Goal: Complete application form

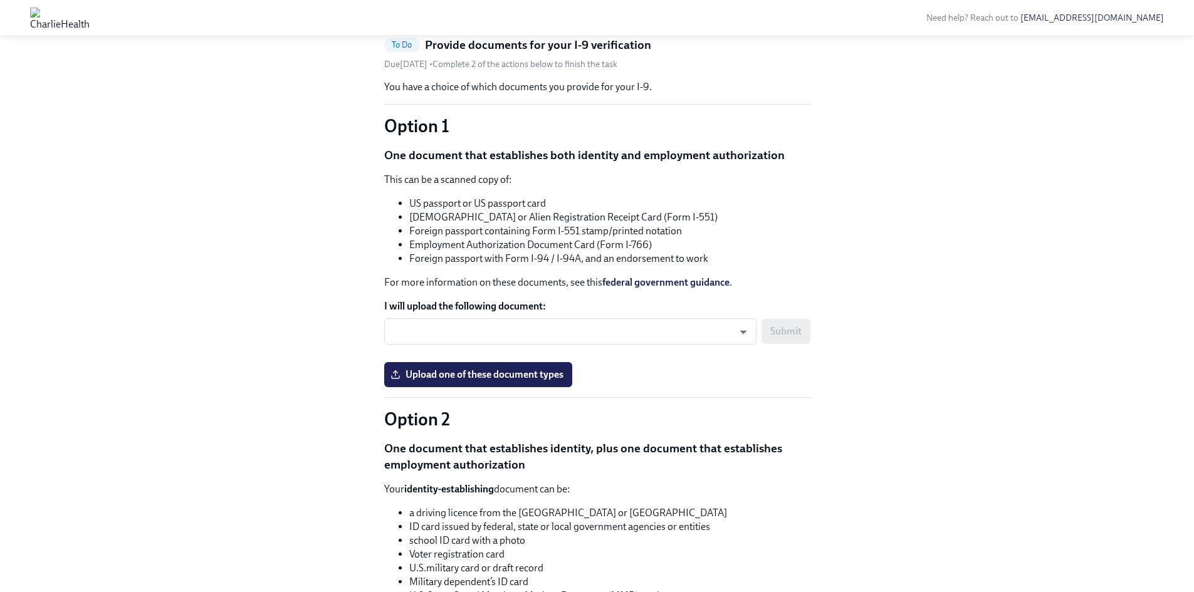
scroll to position [63, 0]
click at [464, 385] on label "Upload one of these document types" at bounding box center [478, 374] width 188 height 25
click at [0, 0] on input "Upload one of these document types" at bounding box center [0, 0] width 0 height 0
click at [472, 372] on span "Passport_Sarah Tang.JPG" at bounding box center [456, 374] width 126 height 13
click at [0, 0] on input "Passport_Sarah Tang.JPG" at bounding box center [0, 0] width 0 height 0
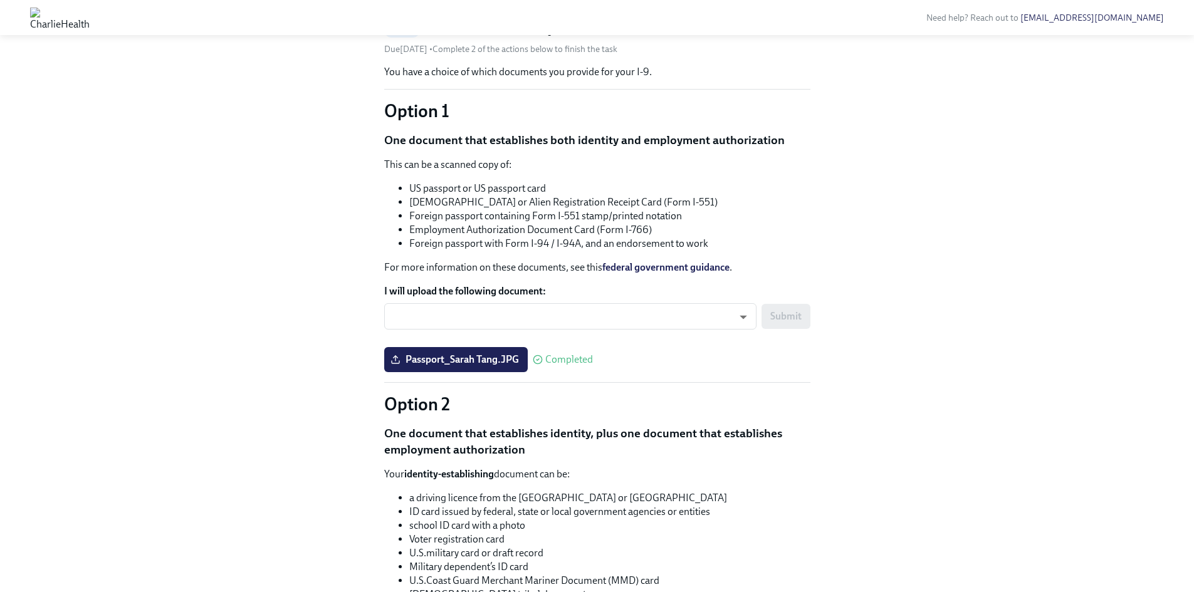
scroll to position [0, 0]
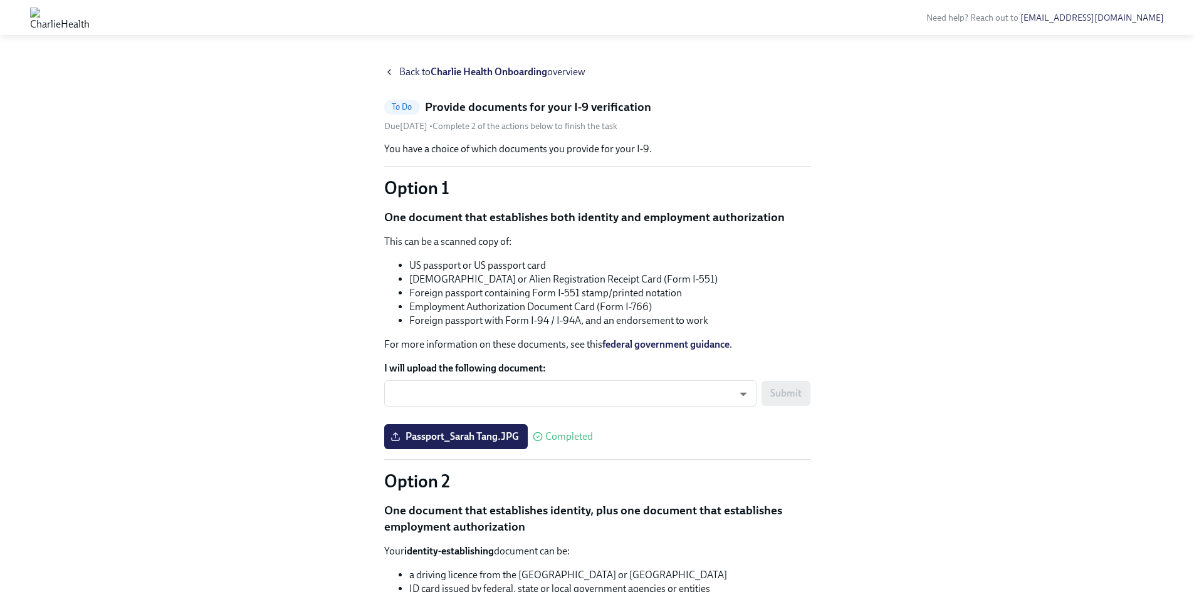
click at [391, 71] on icon at bounding box center [389, 72] width 10 height 10
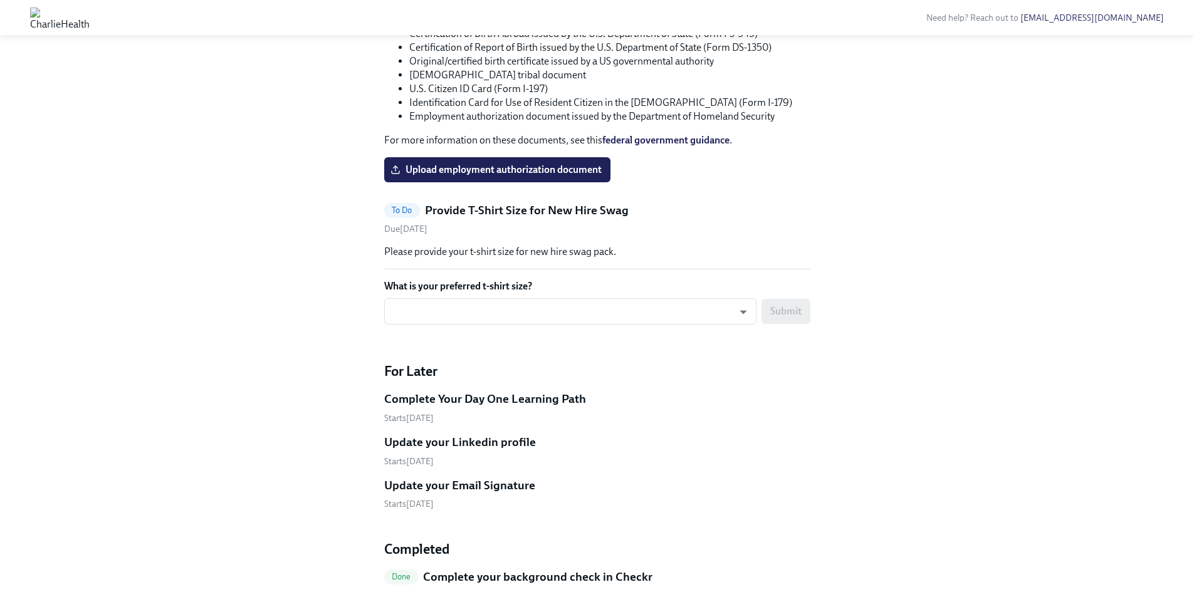
scroll to position [1630, 0]
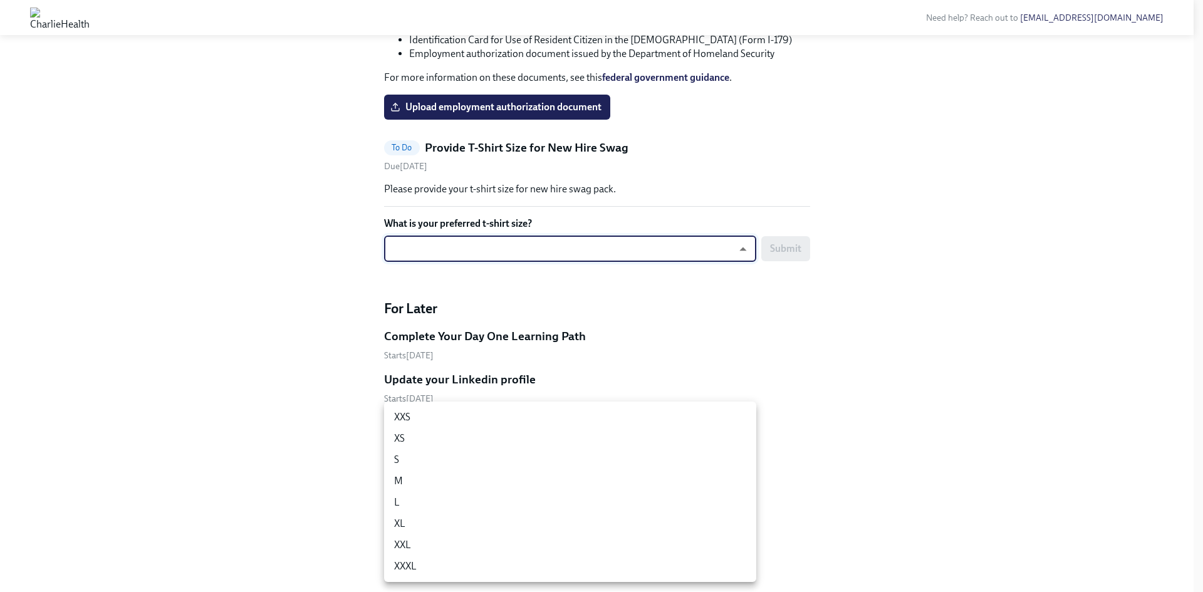
click at [411, 484] on li "M" at bounding box center [570, 481] width 372 height 21
type input "UEGyU4SCa"
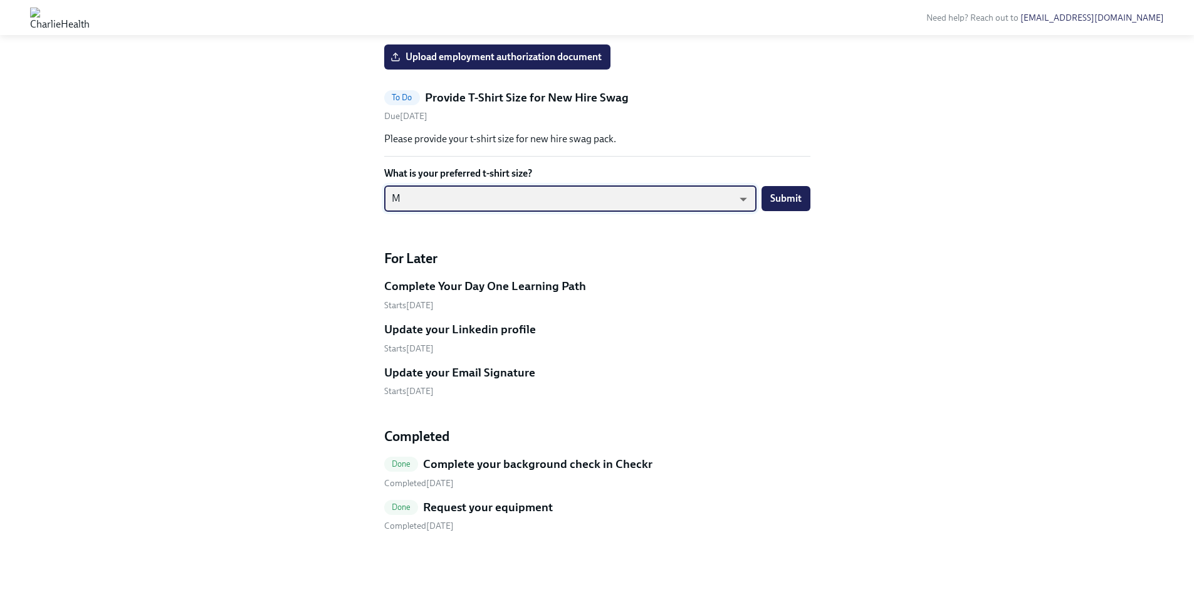
scroll to position [1755, 0]
click at [792, 205] on span "Submit" at bounding box center [785, 198] width 31 height 13
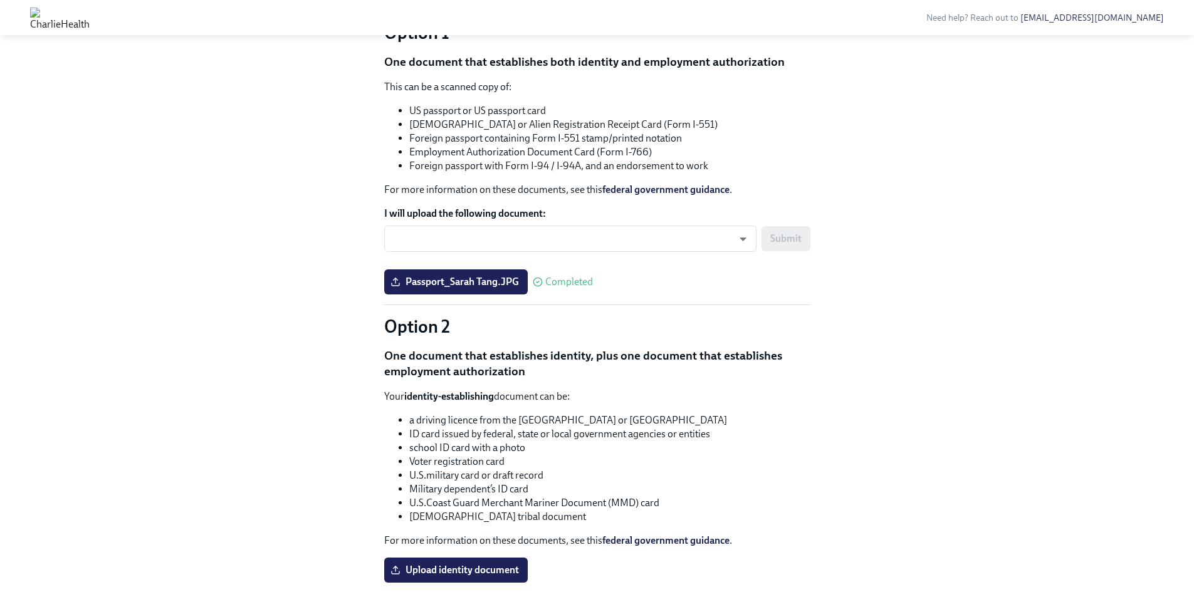
scroll to position [957, 0]
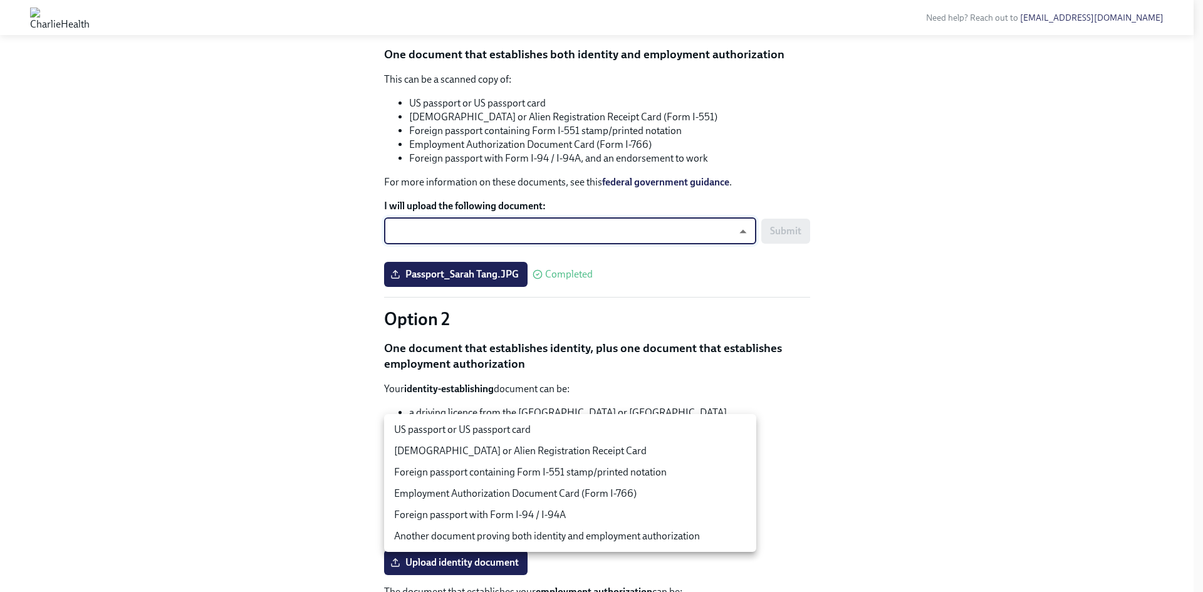
click at [419, 434] on body "Need help? Reach out to [EMAIL_ADDRESS][DOMAIN_NAME] Hi [PERSON_NAME]! This is …" at bounding box center [601, 125] width 1203 height 2165
click at [436, 432] on li "US passport or US passport card" at bounding box center [570, 429] width 372 height 21
type input "tm035QtdH"
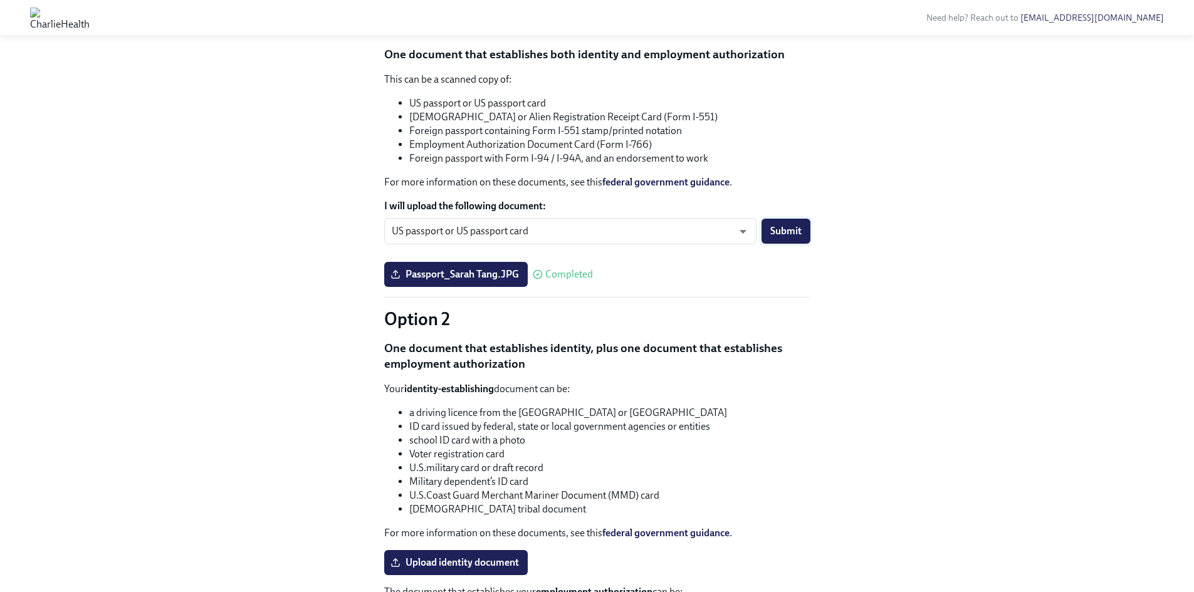
click at [795, 238] on span "Submit" at bounding box center [785, 231] width 31 height 13
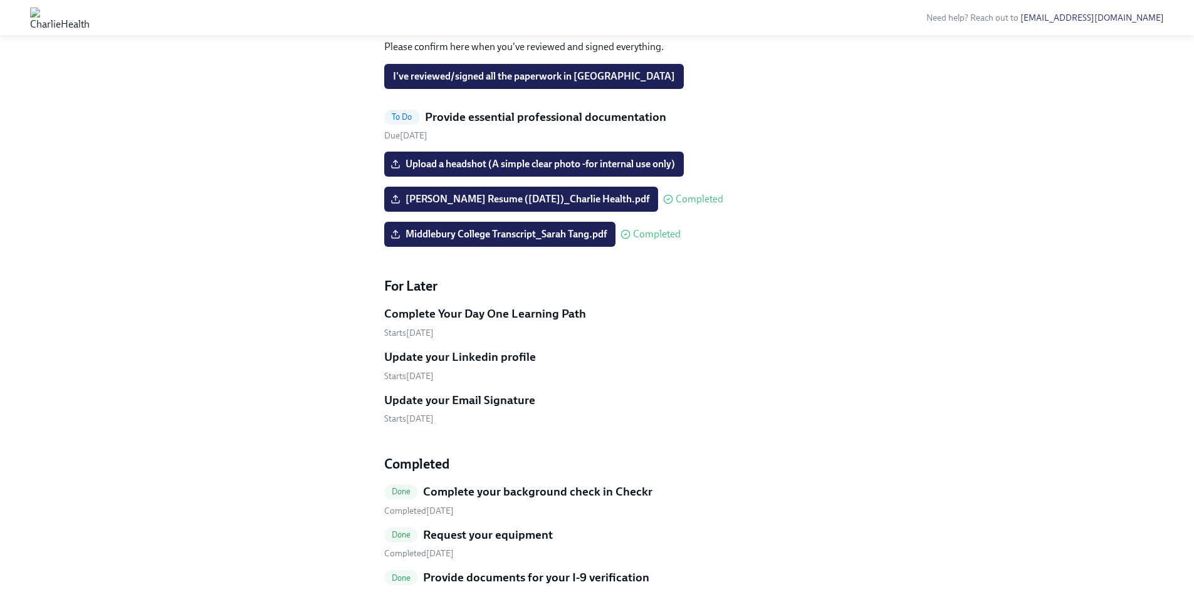
scroll to position [626, 0]
